Goal: Task Accomplishment & Management: Manage account settings

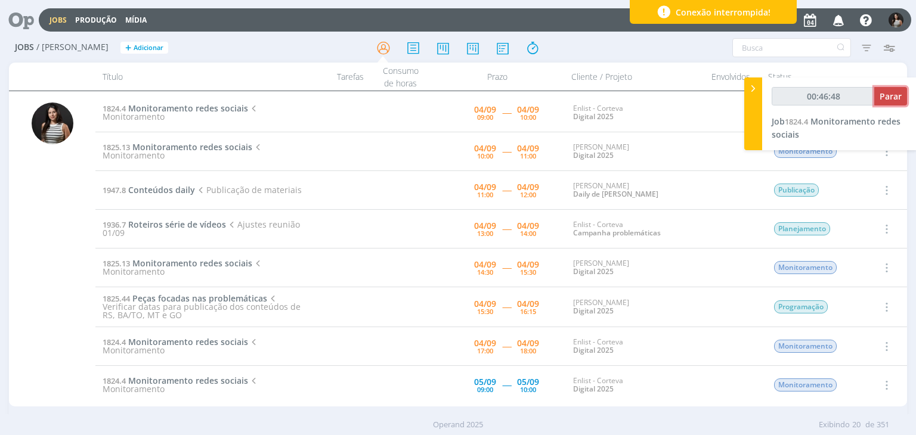
type input "00:46:49"
click at [887, 97] on span "Parar" at bounding box center [891, 96] width 22 height 11
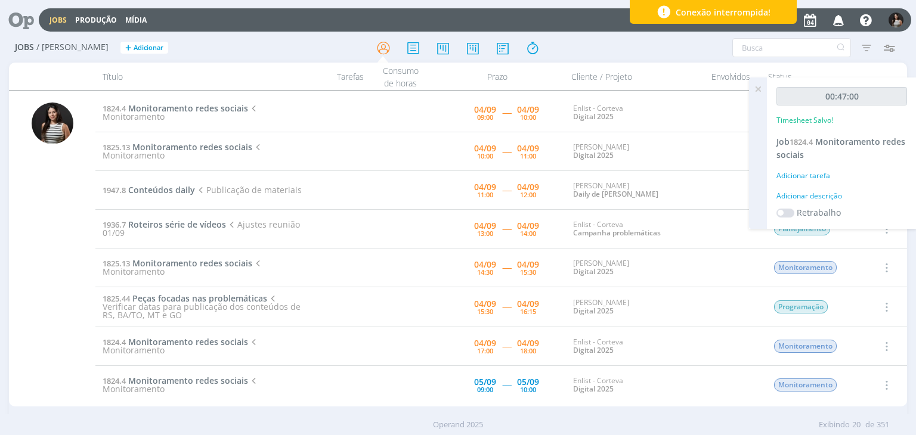
click at [756, 92] on icon at bounding box center [757, 89] width 21 height 23
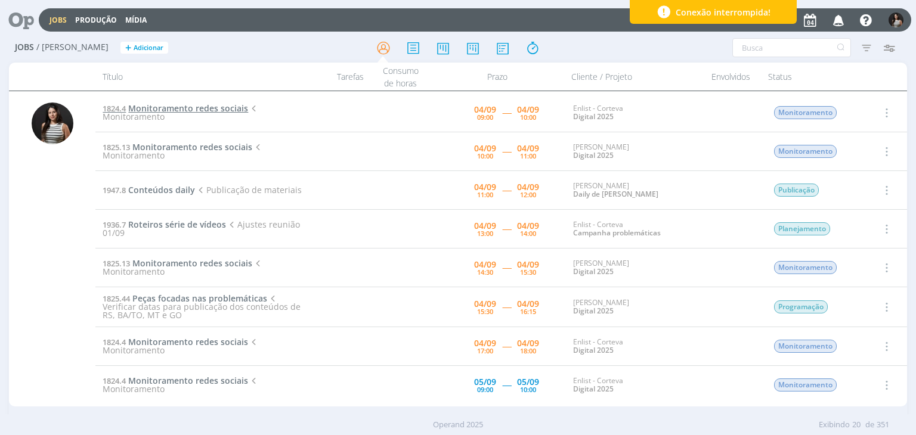
click at [225, 110] on span "Monitoramento redes sociais" at bounding box center [188, 108] width 120 height 11
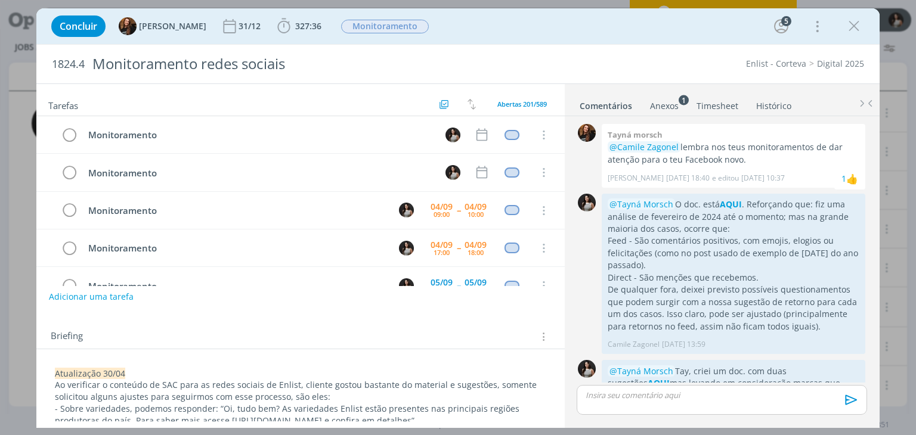
scroll to position [300, 0]
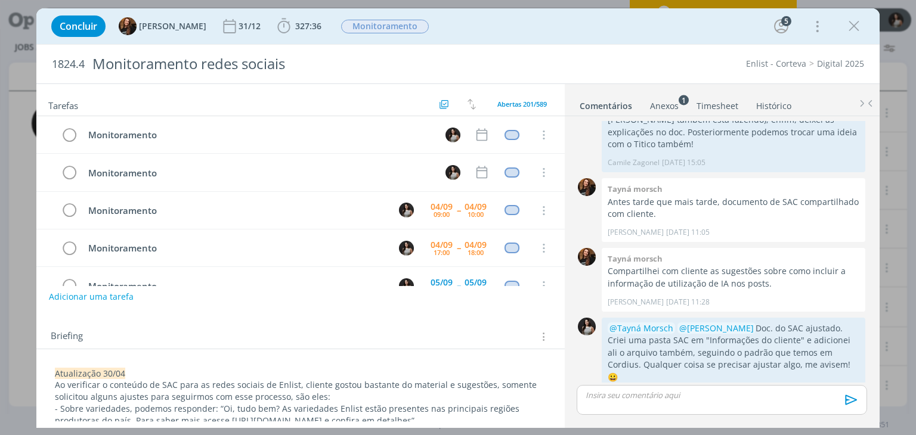
click at [720, 106] on link "Timesheet" at bounding box center [717, 103] width 43 height 17
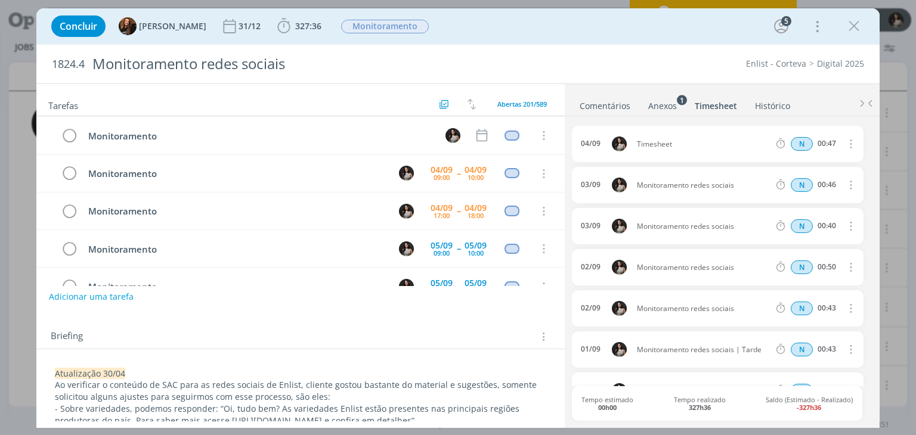
click at [843, 140] on icon "dialog" at bounding box center [849, 144] width 13 height 14
click at [798, 184] on link "Editar" at bounding box center [816, 183] width 94 height 19
drag, startPoint x: 676, startPoint y: 148, endPoint x: 613, endPoint y: 148, distance: 62.6
click at [613, 148] on div "[DATE] 09:58 Timesheet Selecione a tarefa N 00:47" at bounding box center [717, 144] width 291 height 36
click at [720, 84] on ul "Comentários Anexos 1 Timesheet Histórico" at bounding box center [722, 100] width 315 height 32
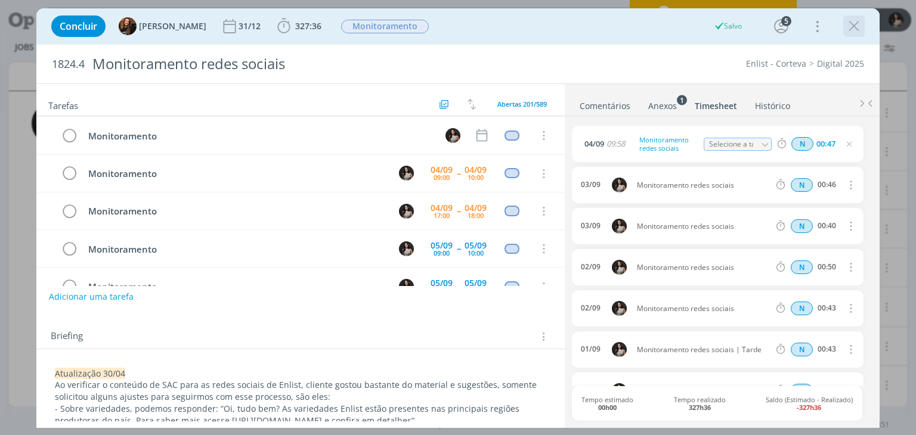
click at [852, 26] on icon "dialog" at bounding box center [854, 26] width 18 height 18
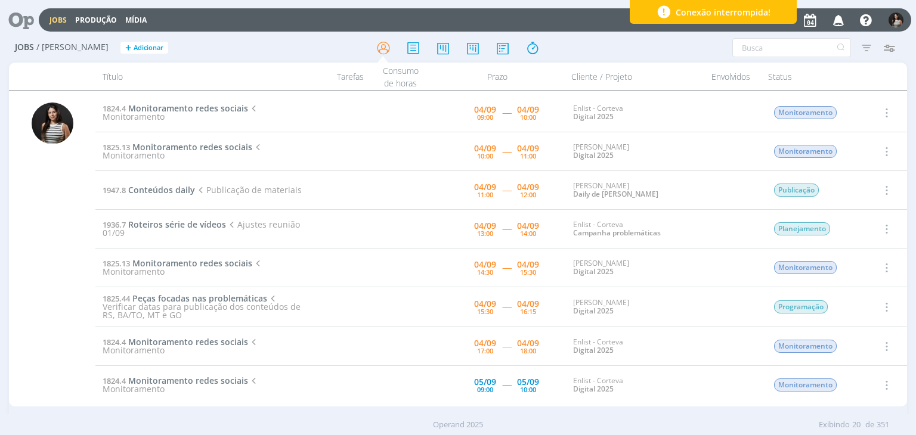
click at [887, 113] on icon "button" at bounding box center [885, 113] width 13 height 14
click at [865, 150] on link "Concluir" at bounding box center [852, 152] width 94 height 19
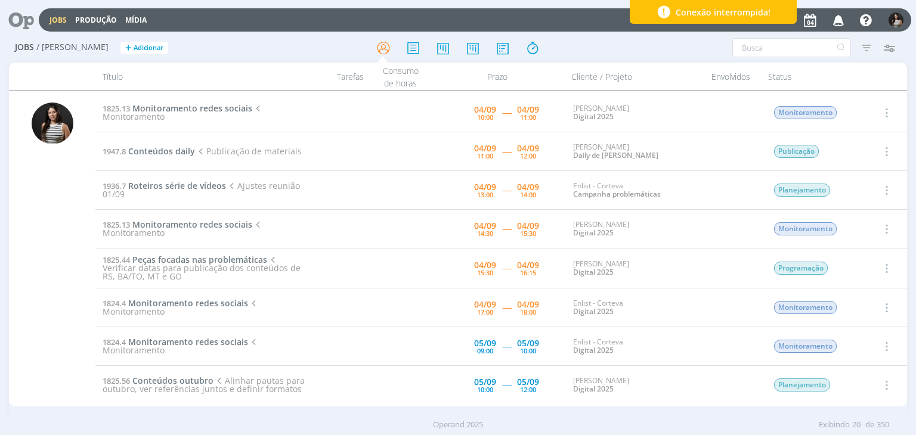
click at [883, 110] on icon "button" at bounding box center [885, 113] width 13 height 14
click at [853, 188] on link "Iniciar timesheet" at bounding box center [852, 190] width 94 height 19
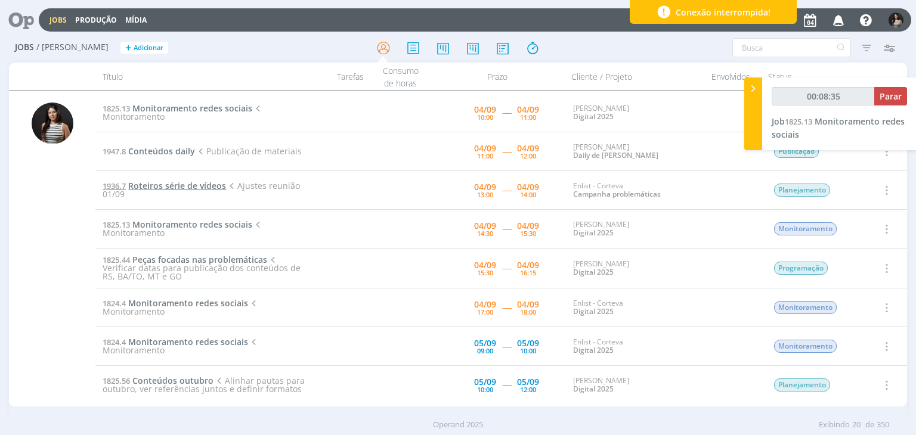
click at [179, 182] on span "Roteiros série de vídeos" at bounding box center [177, 185] width 98 height 11
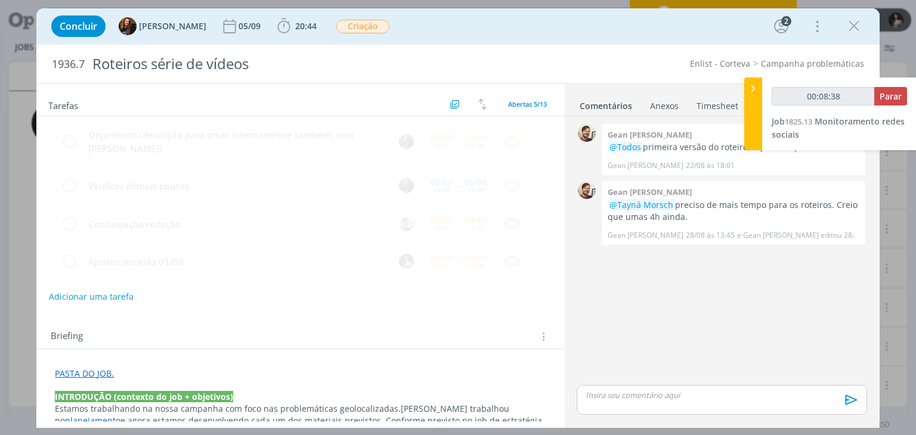
scroll to position [39, 0]
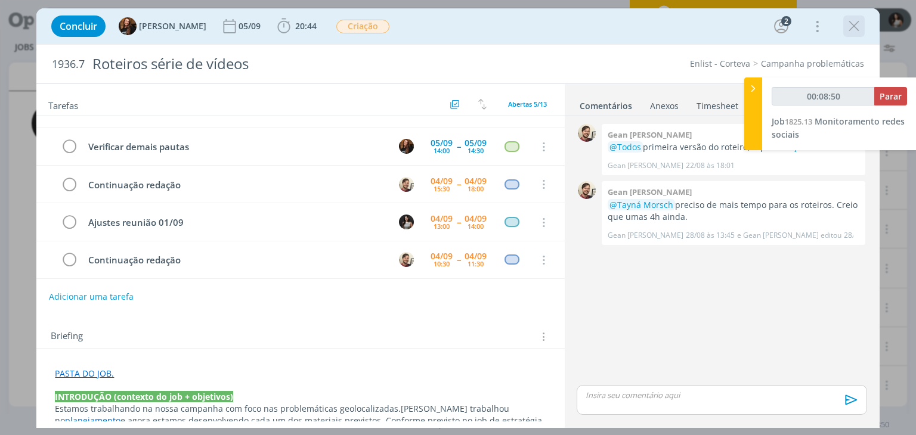
click at [860, 22] on icon "dialog" at bounding box center [854, 26] width 18 height 18
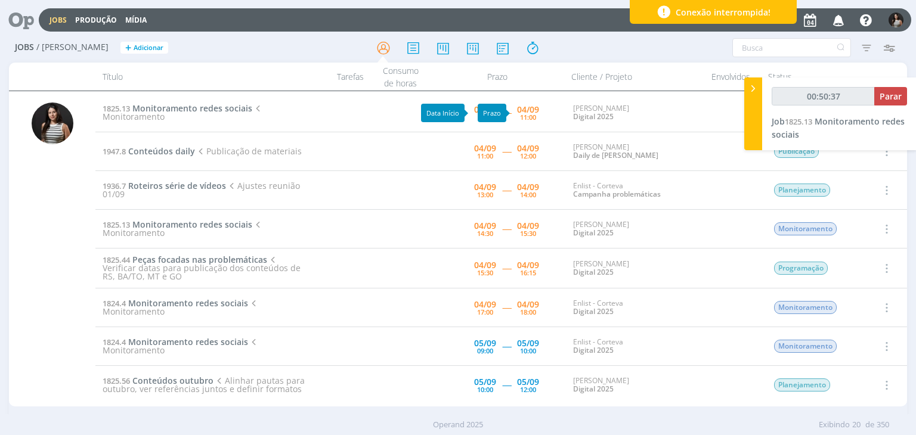
type input "00:50:38"
click at [891, 97] on span "Parar" at bounding box center [891, 96] width 22 height 11
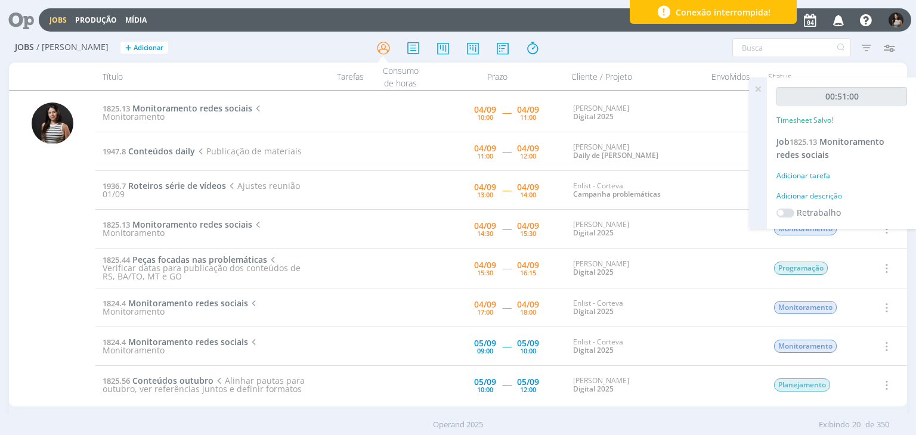
click at [757, 92] on icon at bounding box center [757, 89] width 21 height 23
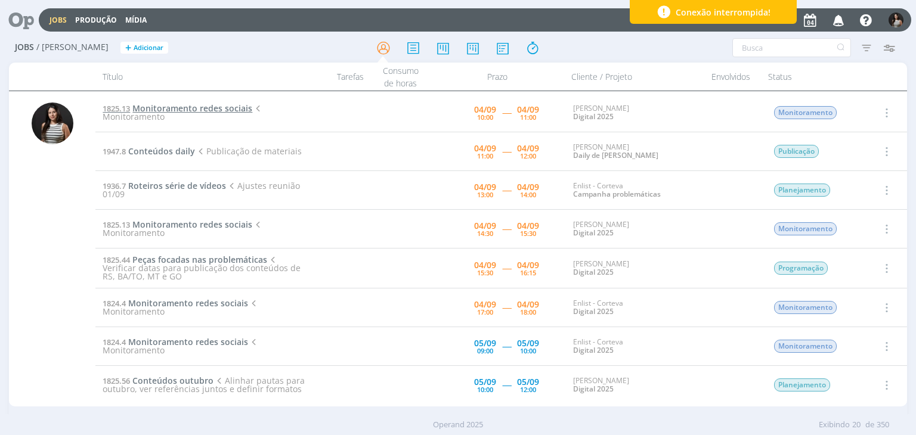
click at [218, 107] on span "Monitoramento redes sociais" at bounding box center [192, 108] width 120 height 11
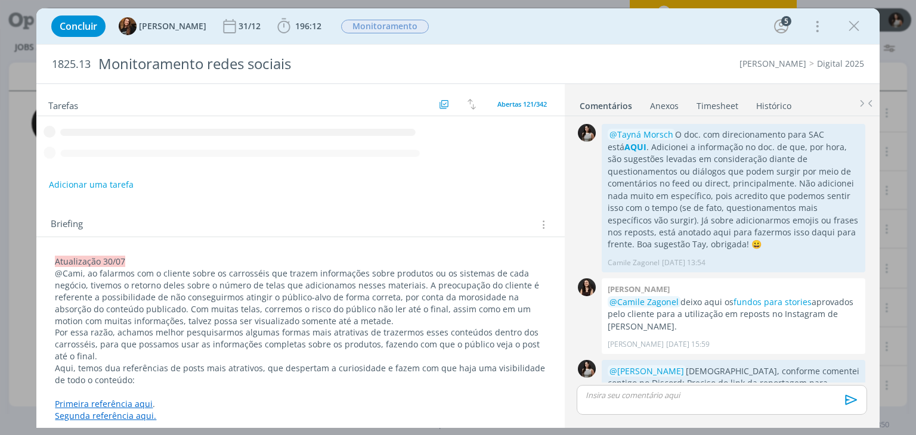
scroll to position [1809, 0]
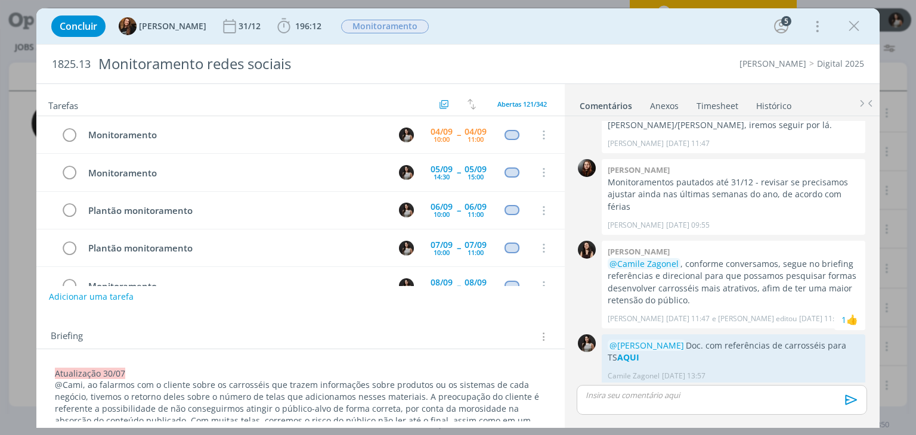
click at [725, 110] on link "Timesheet" at bounding box center [717, 103] width 43 height 17
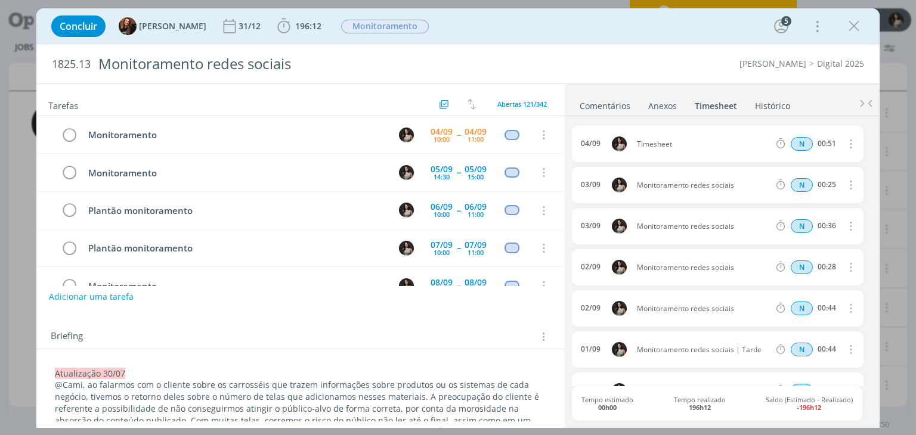
click at [846, 141] on icon "dialog" at bounding box center [849, 144] width 13 height 14
click at [823, 183] on link "Editar" at bounding box center [816, 183] width 94 height 19
drag, startPoint x: 687, startPoint y: 147, endPoint x: 611, endPoint y: 141, distance: 76.6
click at [611, 141] on div "[DATE] 10:49 Timesheet Selecione a tarefa N 00:51" at bounding box center [717, 144] width 291 height 36
click at [698, 82] on div "1825.13 Monitoramento redes sociais Cordius - Corteva Digital 2025" at bounding box center [457, 64] width 843 height 39
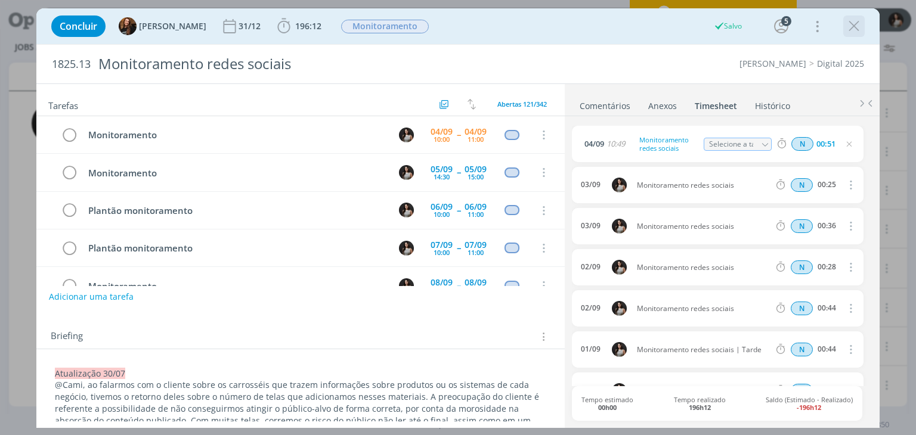
click at [854, 29] on icon "dialog" at bounding box center [854, 26] width 18 height 18
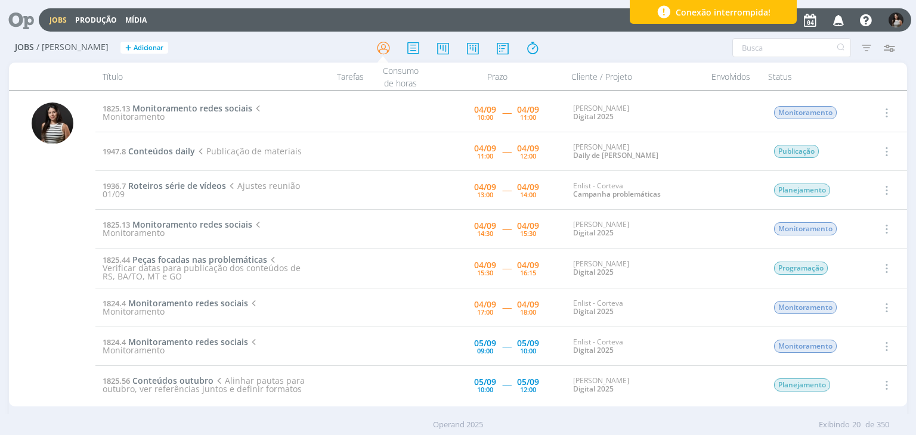
click at [884, 113] on icon "button" at bounding box center [885, 113] width 13 height 14
click at [865, 155] on link "Concluir" at bounding box center [852, 152] width 94 height 19
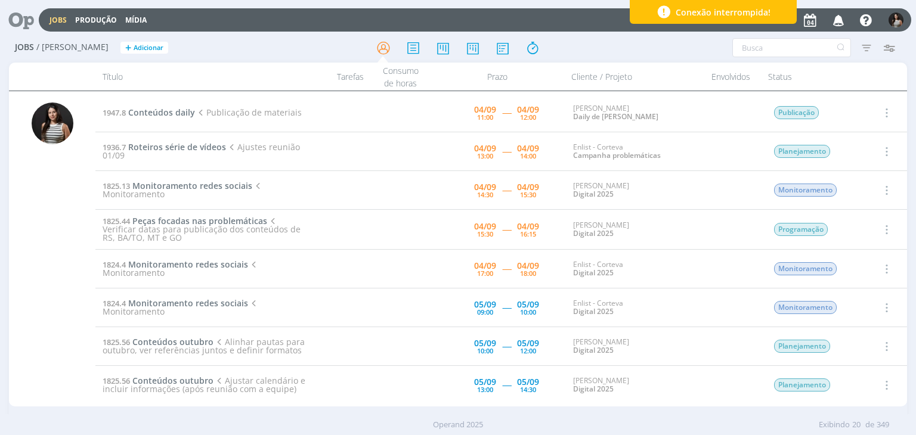
click at [885, 113] on icon "button" at bounding box center [885, 113] width 13 height 14
click at [854, 187] on link "Iniciar timesheet" at bounding box center [852, 190] width 94 height 19
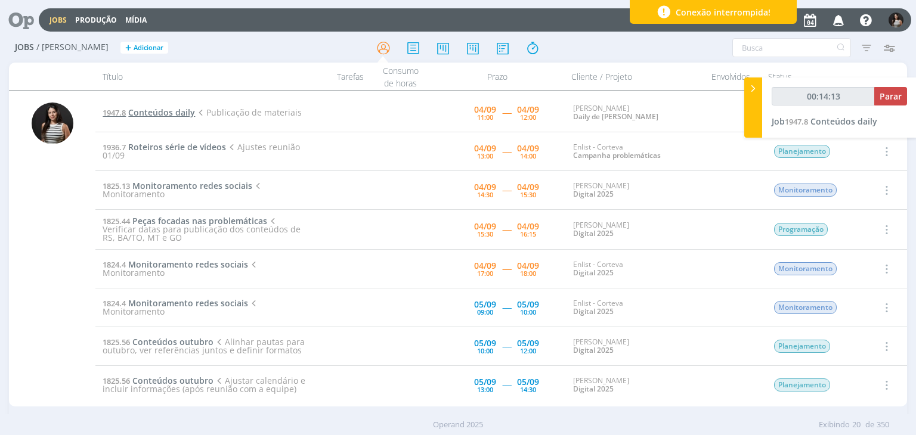
click at [176, 113] on span "Conteúdos daily" at bounding box center [161, 112] width 67 height 11
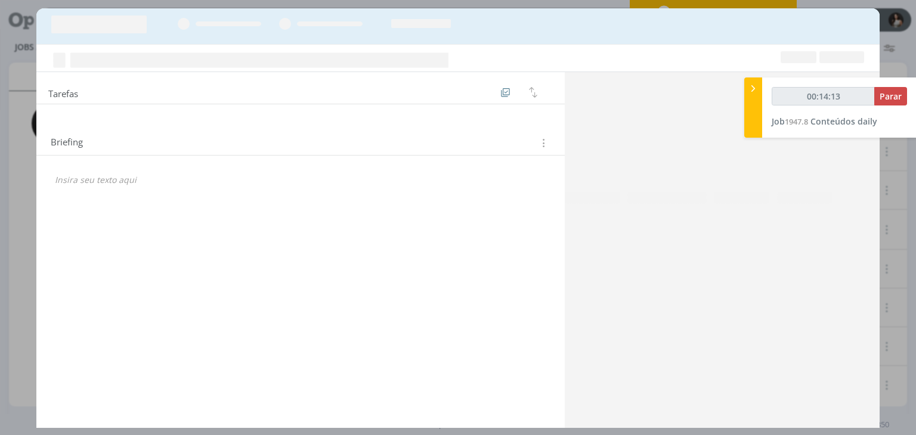
type input "00:14:14"
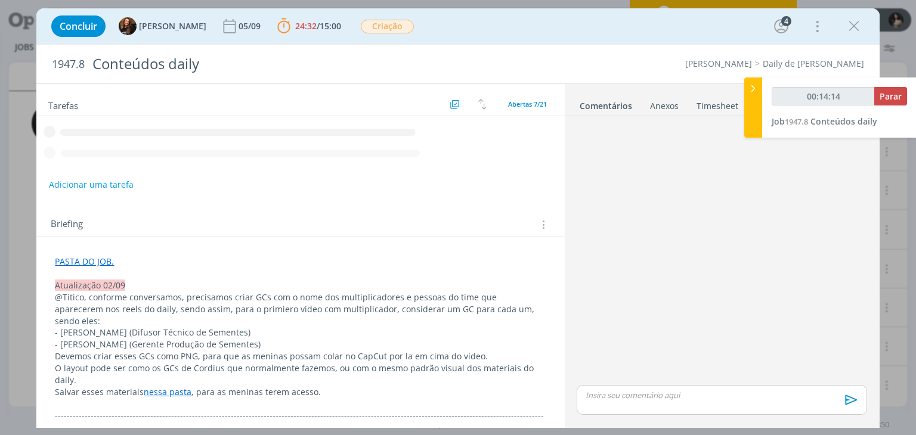
click at [751, 91] on icon at bounding box center [753, 88] width 12 height 13
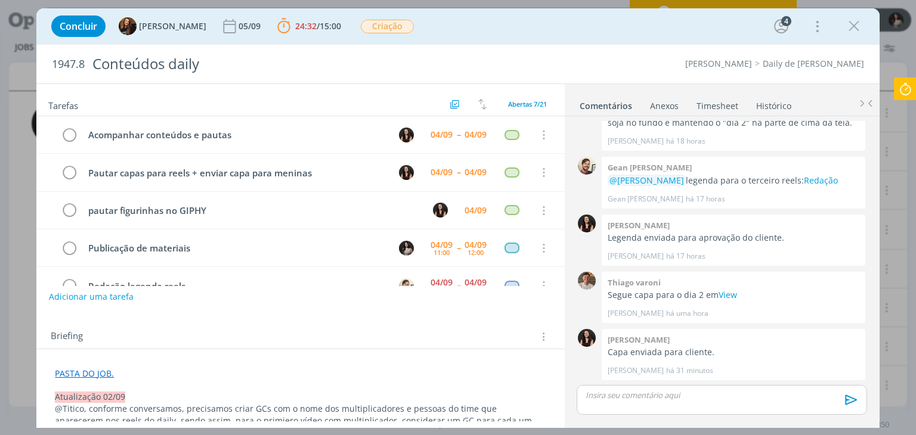
scroll to position [74, 0]
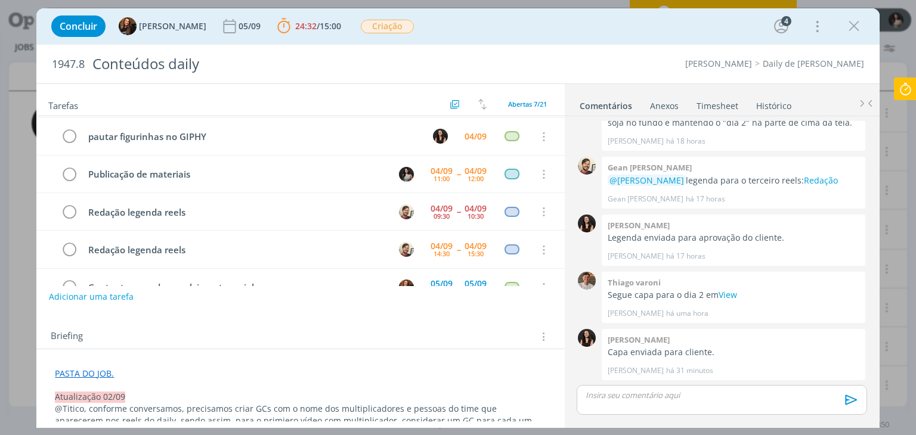
click at [723, 109] on link "Timesheet" at bounding box center [717, 103] width 43 height 17
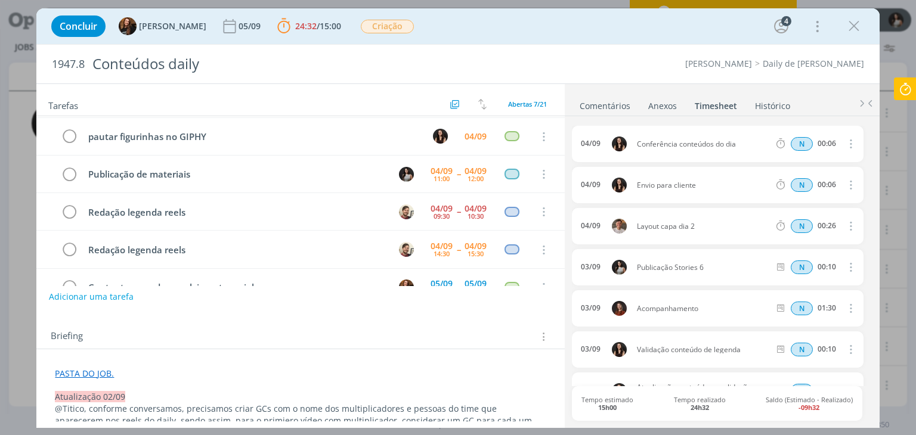
click at [606, 106] on link "Comentários" at bounding box center [605, 103] width 52 height 17
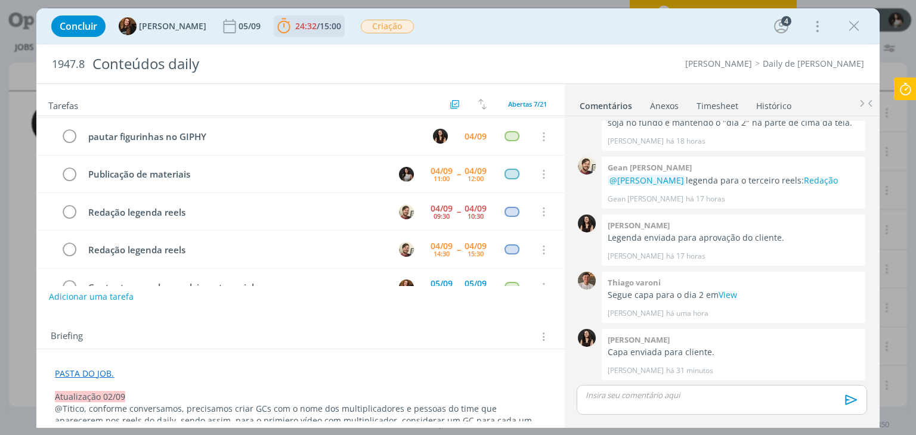
click at [320, 29] on span "15:00" at bounding box center [330, 25] width 21 height 11
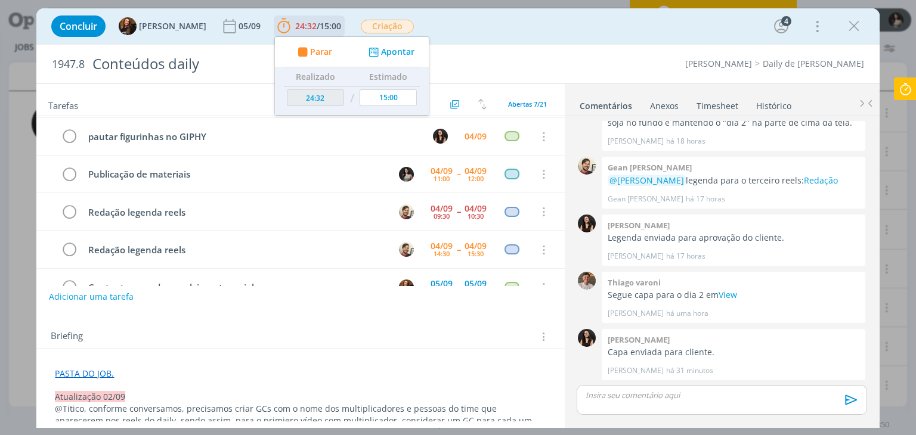
click at [370, 51] on button "Apontar" at bounding box center [390, 52] width 49 height 13
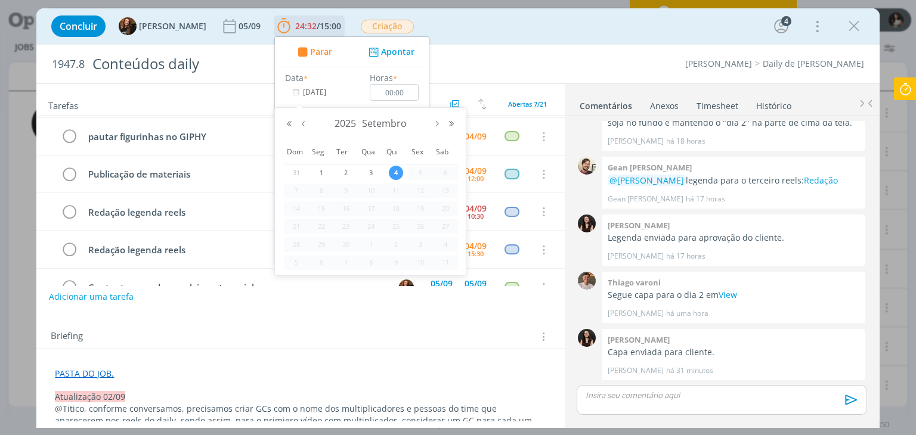
click at [307, 96] on input "[DATE]" at bounding box center [322, 92] width 75 height 17
click at [371, 174] on span "3" at bounding box center [371, 173] width 14 height 14
type input "[DATE]"
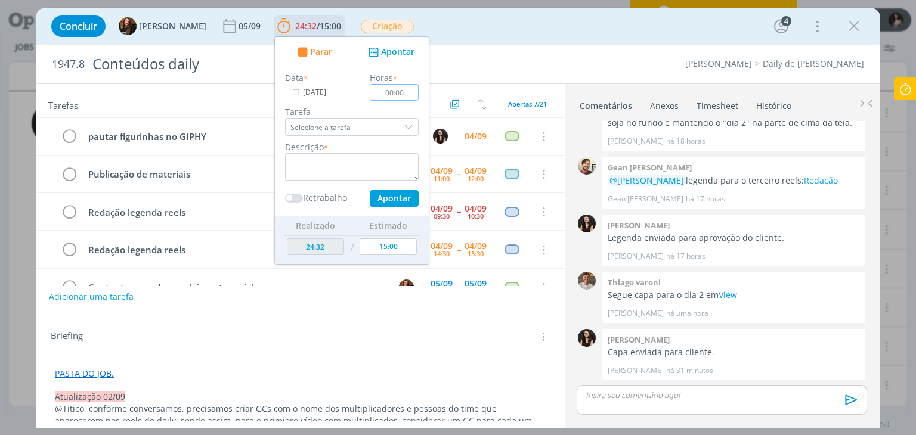
click at [383, 92] on input "00:00" at bounding box center [394, 92] width 49 height 17
click at [389, 94] on input "04:00" at bounding box center [394, 92] width 49 height 17
click at [389, 94] on input "402:03" at bounding box center [394, 92] width 49 height 17
click at [381, 92] on input "00:23" at bounding box center [394, 92] width 49 height 17
type input "04:23"
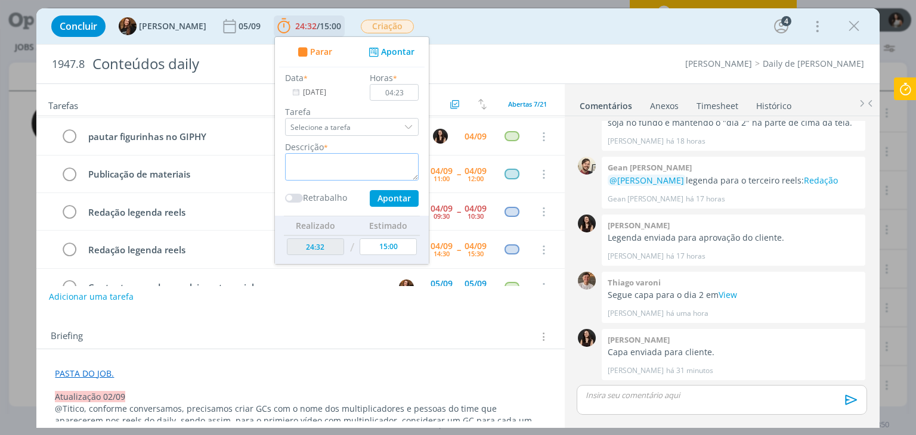
click at [342, 172] on textarea "dialog" at bounding box center [352, 166] width 134 height 27
type textarea "Acompanhamento evento de lançamento > Publicação dos materiais"
click at [387, 200] on button "Apontar" at bounding box center [394, 198] width 49 height 17
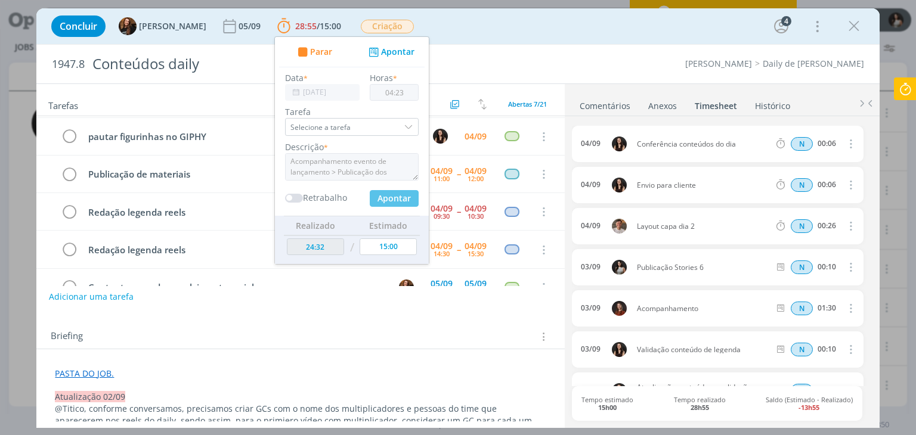
type input "28:55"
type input "[DATE]"
type input "00:00"
click at [636, 86] on ul "Comentários Anexos 0 Timesheet Histórico" at bounding box center [722, 100] width 315 height 32
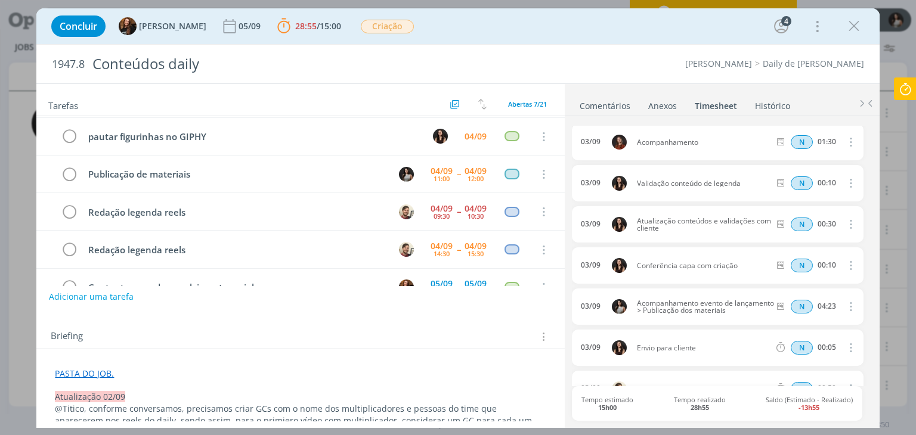
scroll to position [0, 0]
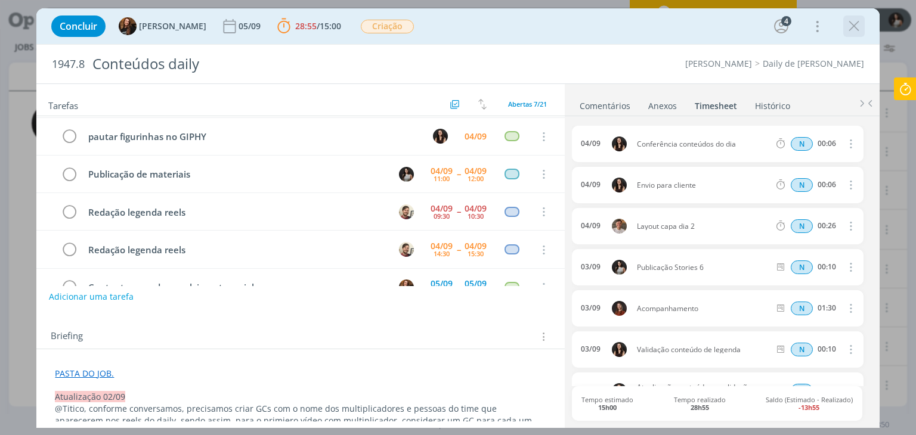
click at [858, 31] on icon "dialog" at bounding box center [854, 26] width 18 height 18
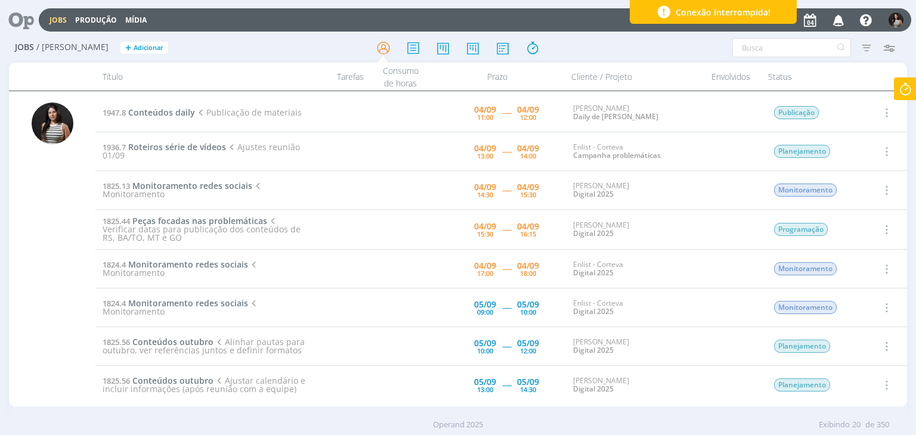
click at [914, 86] on icon at bounding box center [904, 89] width 21 height 23
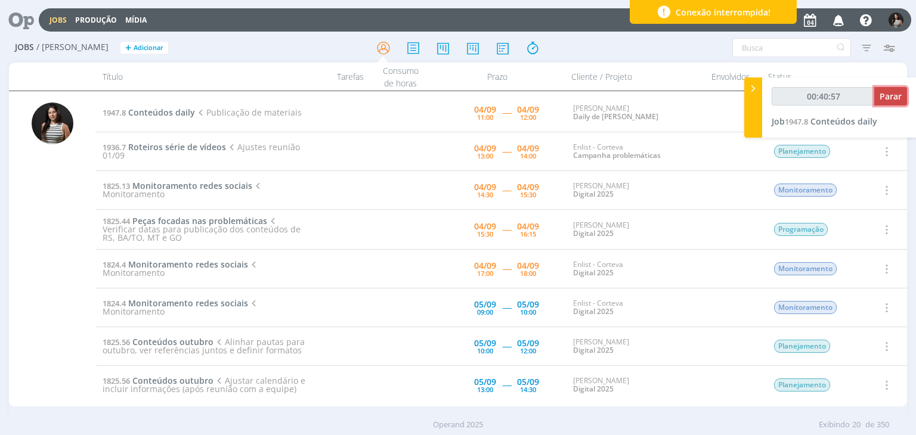
click at [892, 95] on span "Parar" at bounding box center [891, 96] width 22 height 11
type input "00:41:00"
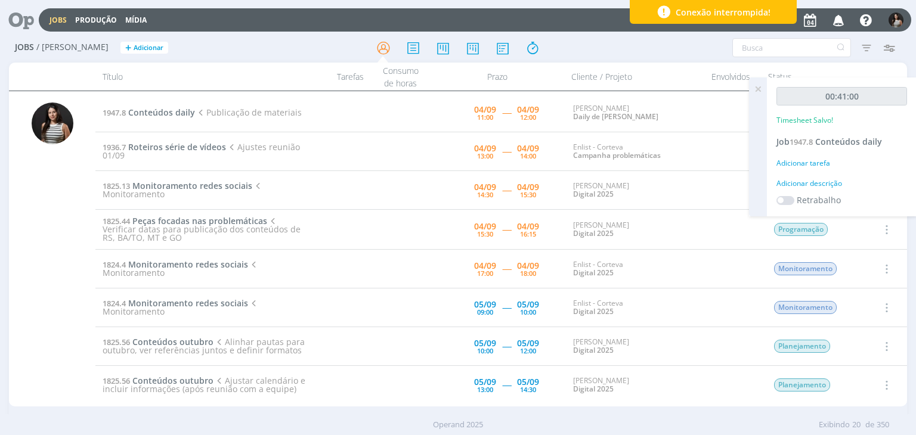
click at [761, 91] on icon at bounding box center [757, 89] width 21 height 23
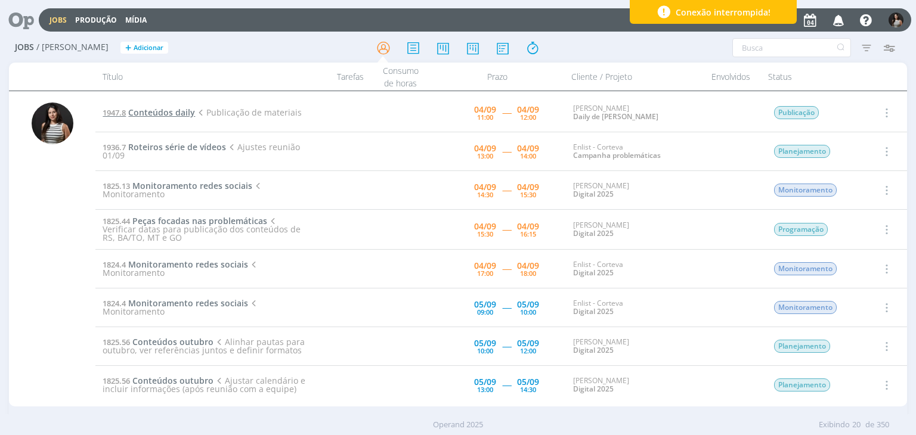
click at [172, 116] on span "Conteúdos daily" at bounding box center [161, 112] width 67 height 11
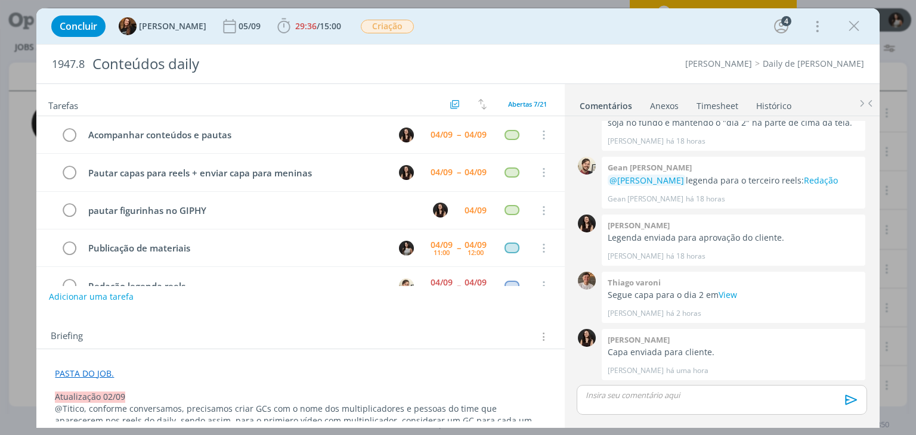
scroll to position [74, 0]
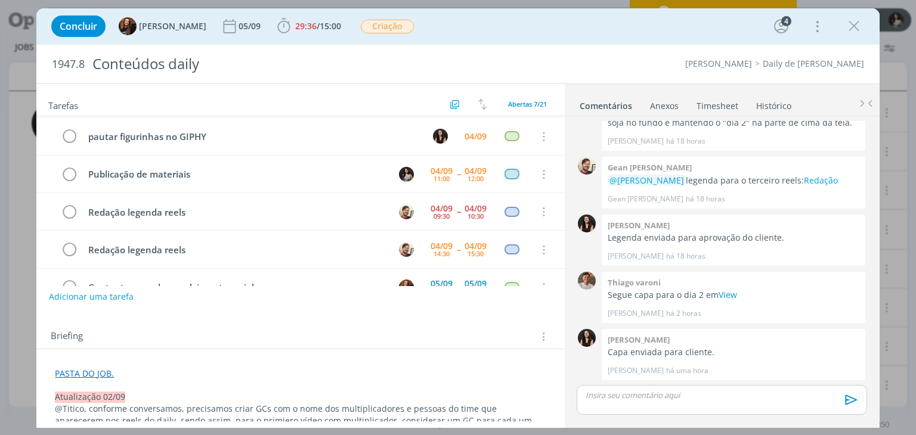
click at [723, 108] on link "Timesheet" at bounding box center [717, 103] width 43 height 17
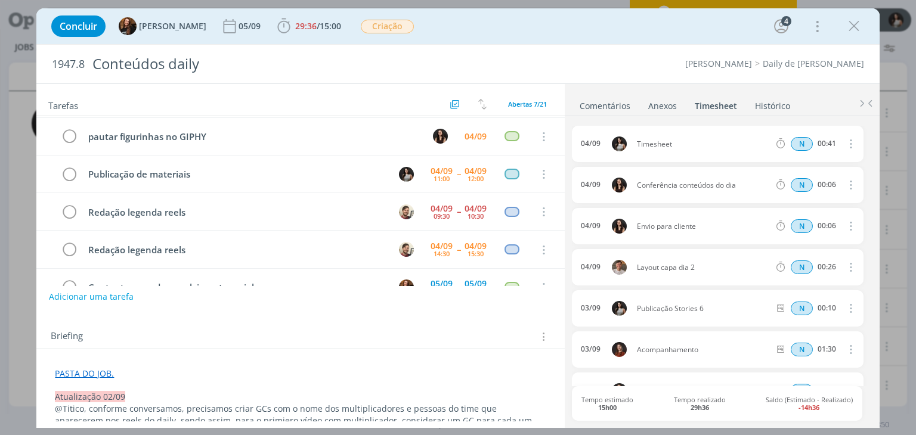
click at [847, 141] on icon "dialog" at bounding box center [849, 144] width 13 height 14
click at [834, 184] on link "Editar" at bounding box center [816, 183] width 94 height 19
drag, startPoint x: 685, startPoint y: 143, endPoint x: 615, endPoint y: 146, distance: 69.2
click at [615, 146] on div "[DATE] 11:31 Timesheet Selecione a tarefa N 00:41" at bounding box center [717, 144] width 291 height 36
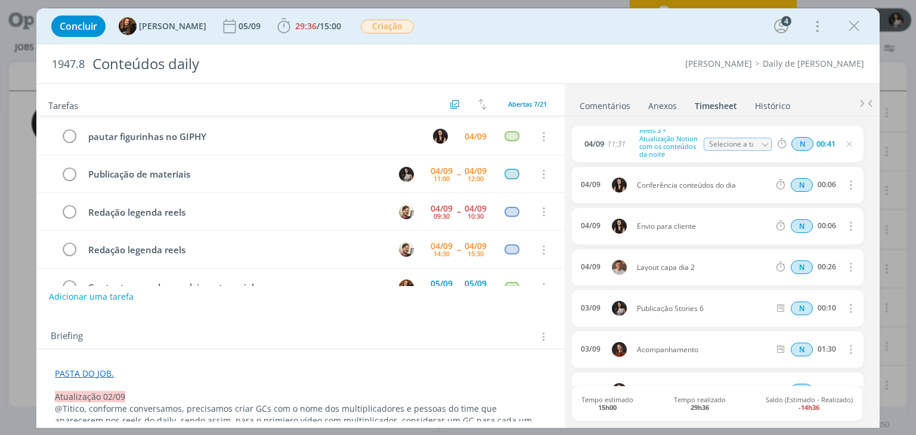
click at [665, 89] on ul "Comentários Anexos 0 Timesheet Histórico" at bounding box center [722, 100] width 315 height 32
click at [849, 23] on icon "dialog" at bounding box center [854, 26] width 18 height 18
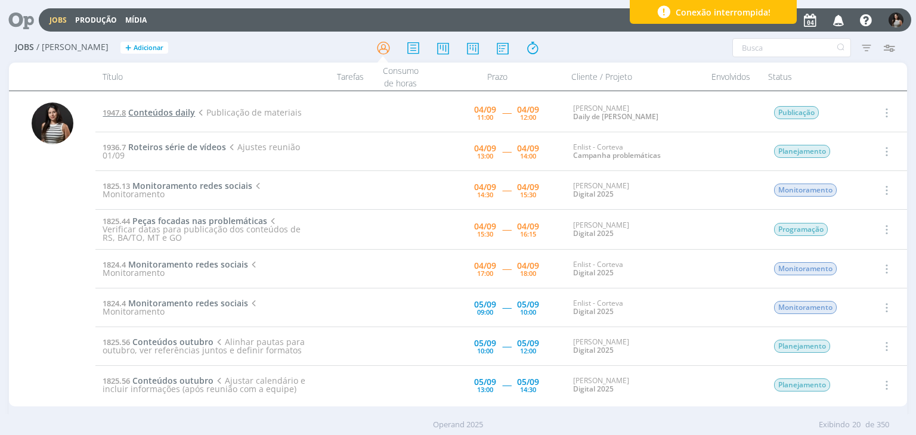
click at [171, 117] on span "Conteúdos daily" at bounding box center [161, 112] width 67 height 11
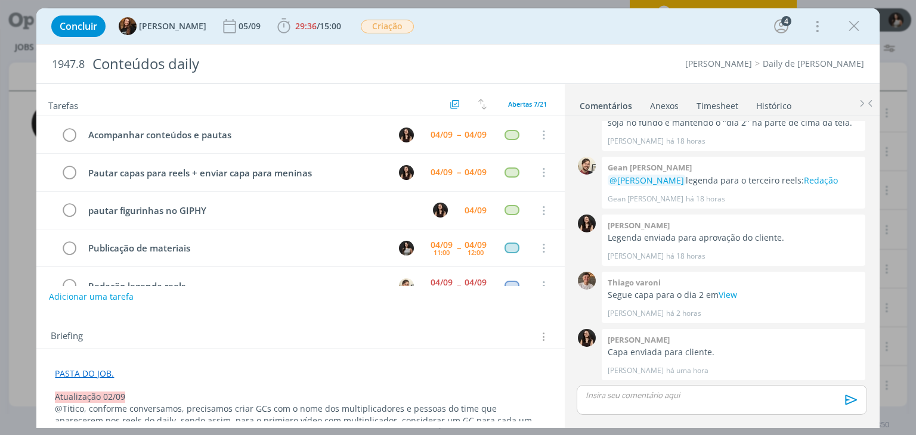
scroll to position [74, 0]
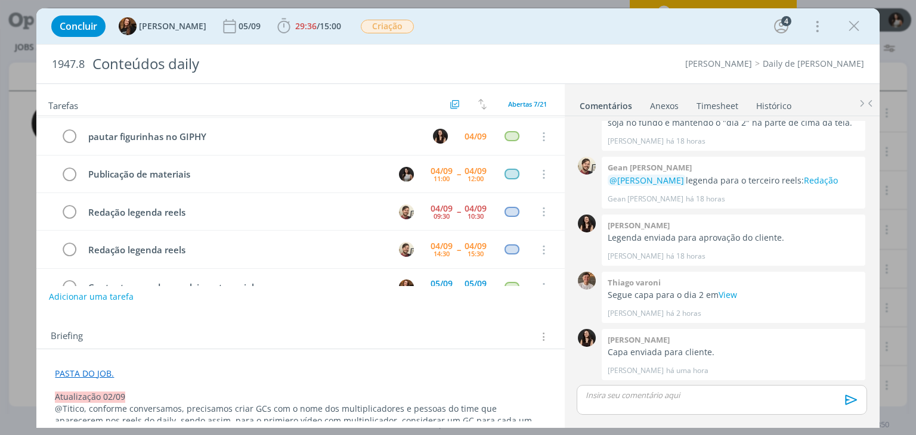
click at [723, 101] on link "Timesheet" at bounding box center [717, 103] width 43 height 17
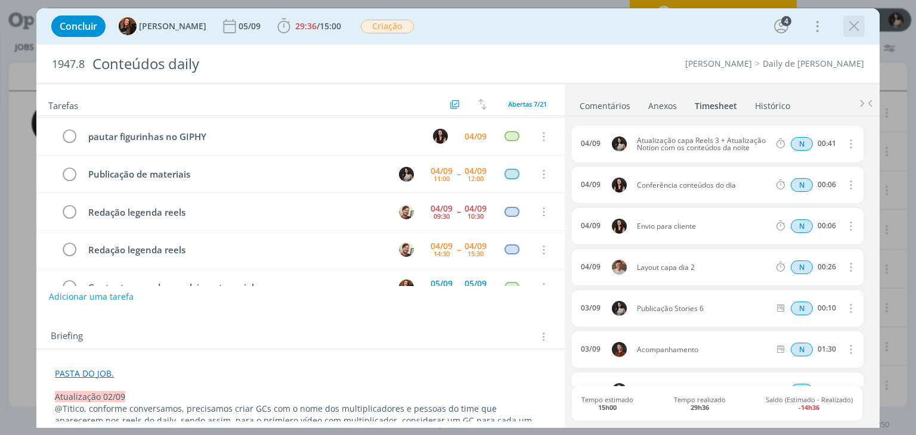
click at [854, 27] on icon "dialog" at bounding box center [854, 26] width 18 height 18
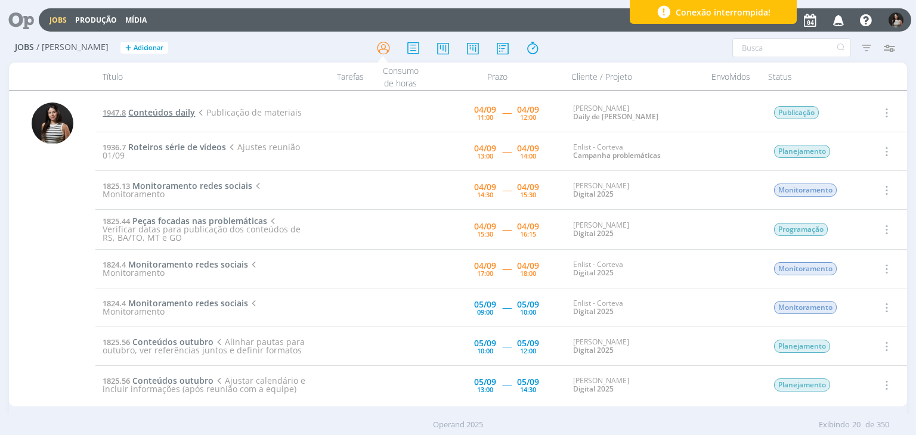
click at [163, 107] on span "Conteúdos daily" at bounding box center [161, 112] width 67 height 11
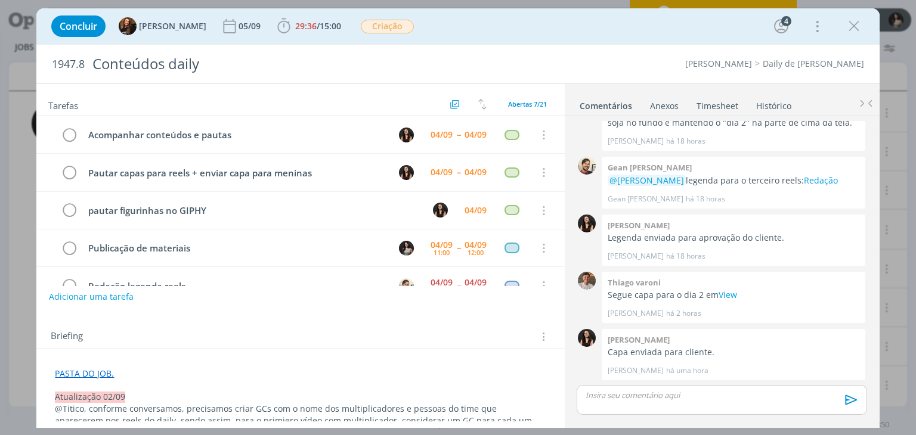
scroll to position [74, 0]
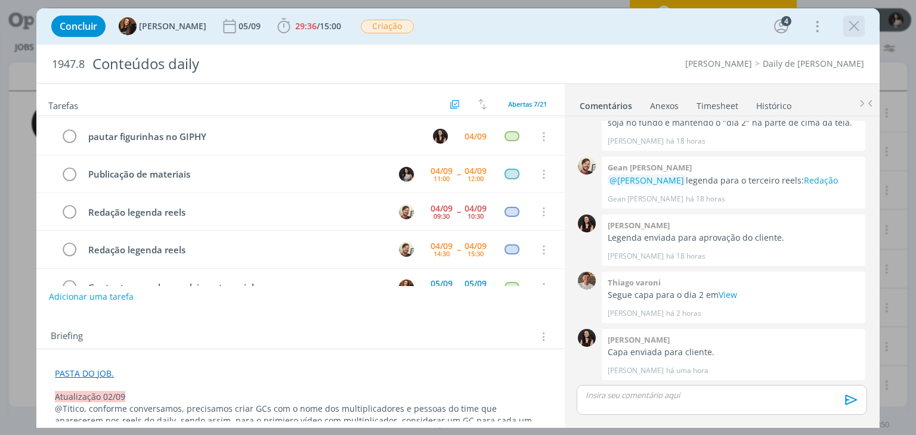
click at [850, 27] on icon "dialog" at bounding box center [854, 26] width 18 height 18
